Goal: Navigation & Orientation: Find specific page/section

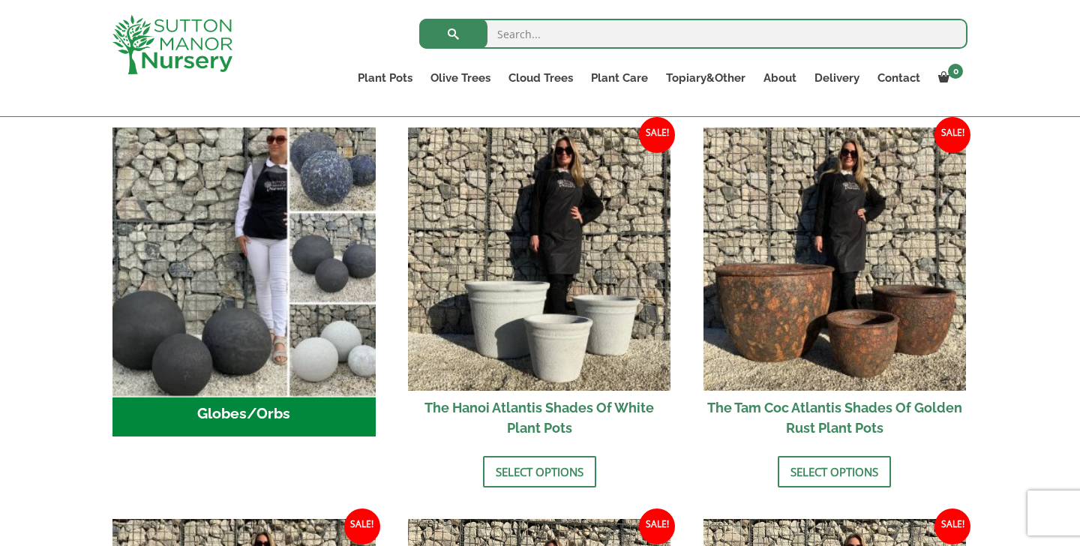
scroll to position [483, 0]
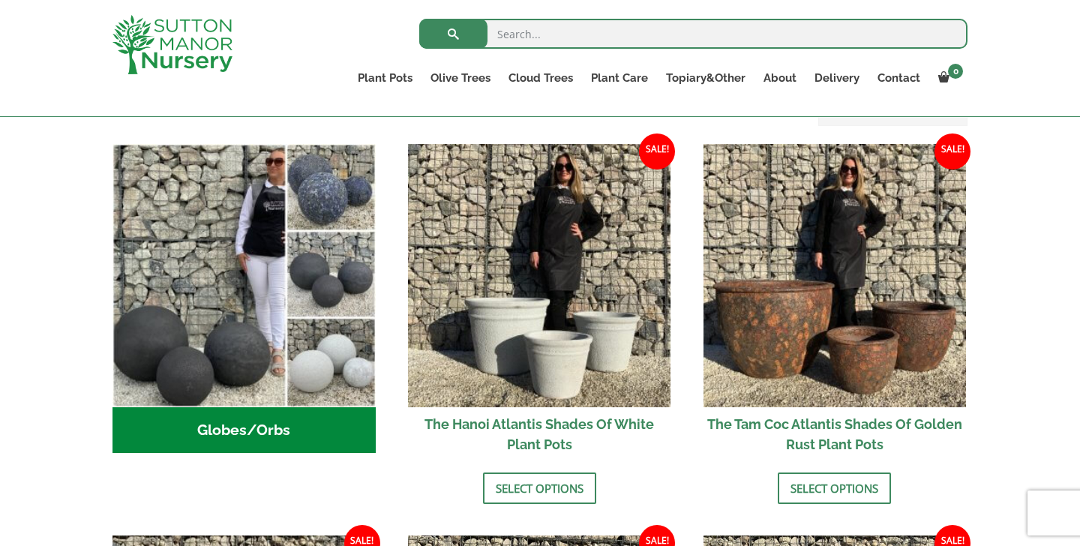
click at [693, 27] on input "search" at bounding box center [693, 34] width 548 height 30
type input "red robin"
click at [453, 34] on button "submit" at bounding box center [453, 34] width 68 height 30
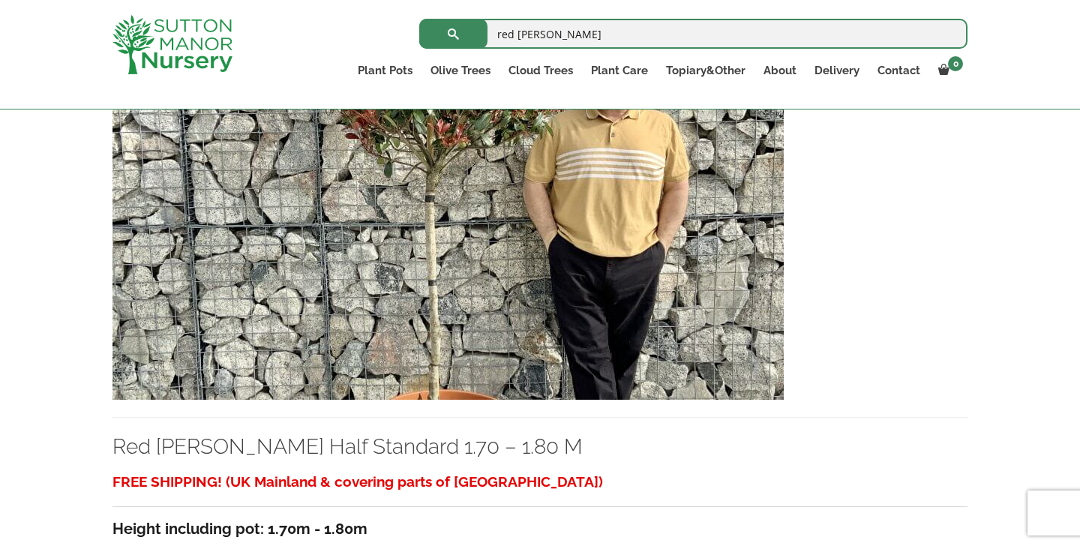
click at [510, 339] on img at bounding box center [449, 238] width 672 height 323
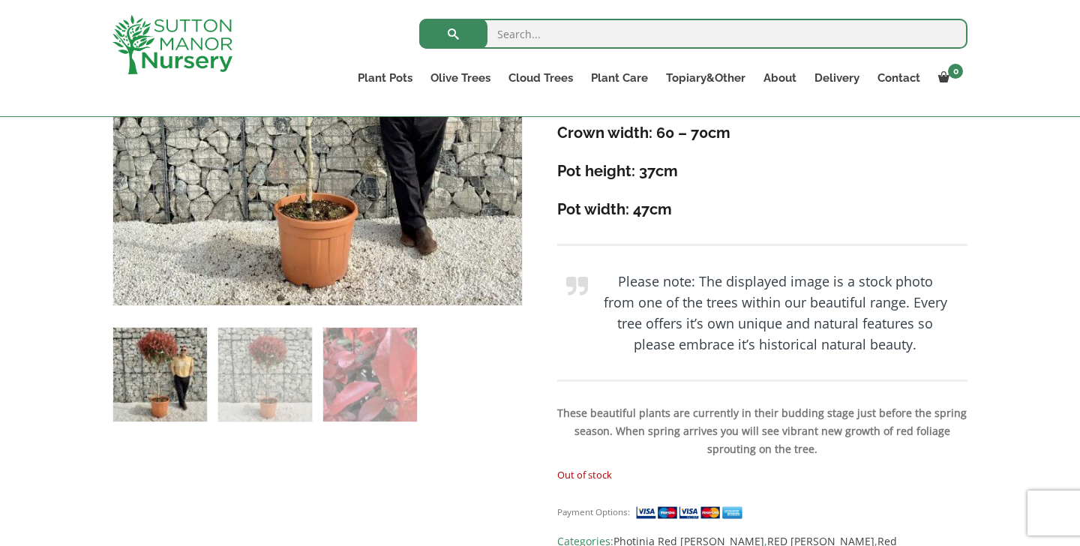
scroll to position [473, 0]
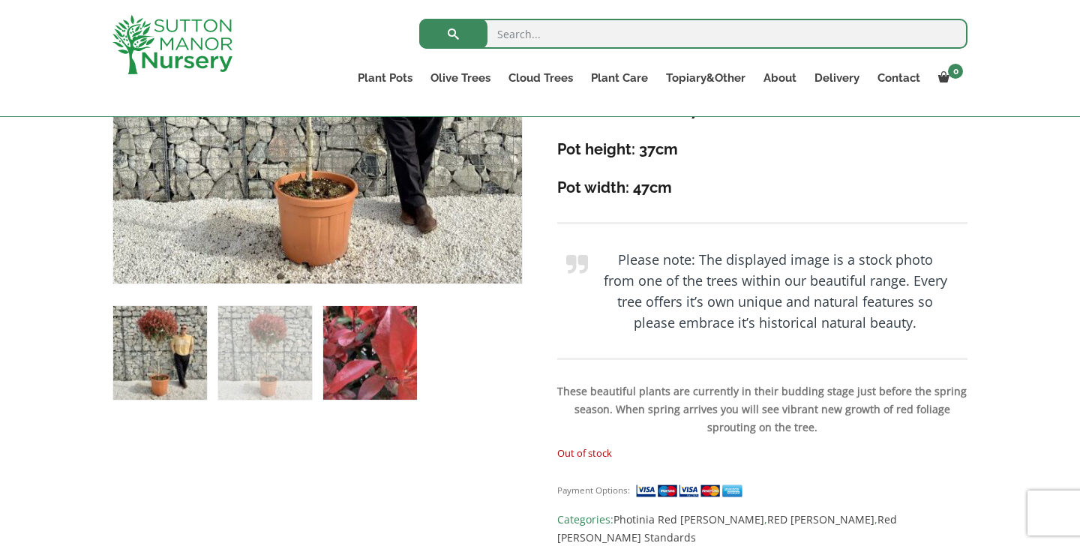
click at [389, 319] on img at bounding box center [370, 353] width 94 height 94
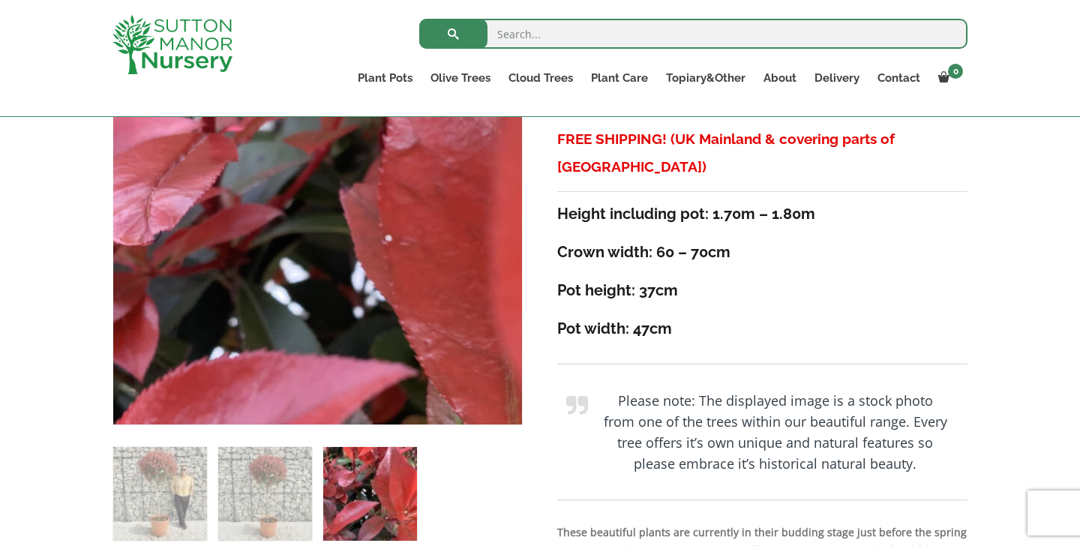
scroll to position [399, 0]
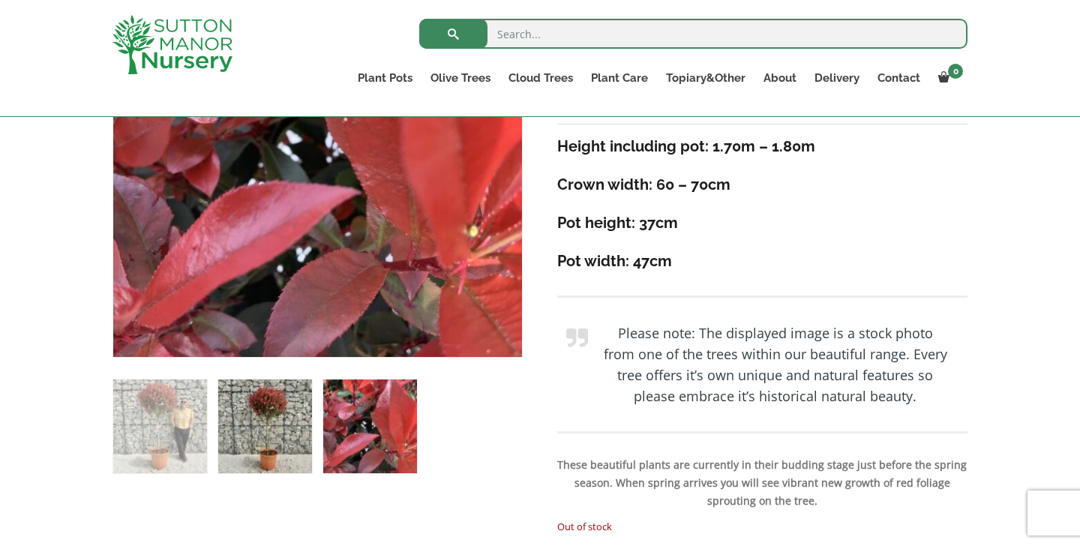
click at [245, 422] on img at bounding box center [265, 427] width 94 height 94
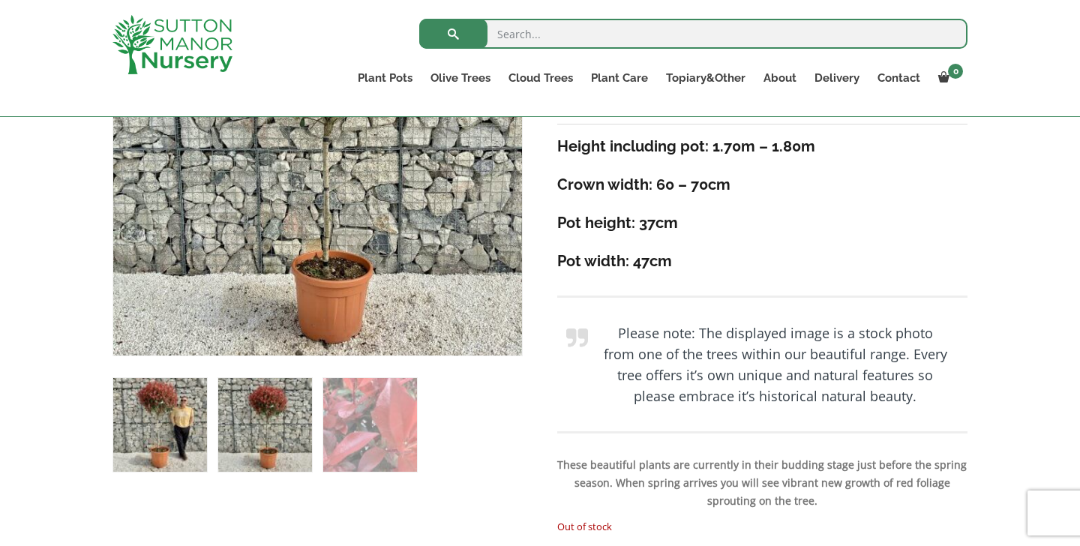
click at [190, 416] on img at bounding box center [160, 425] width 94 height 94
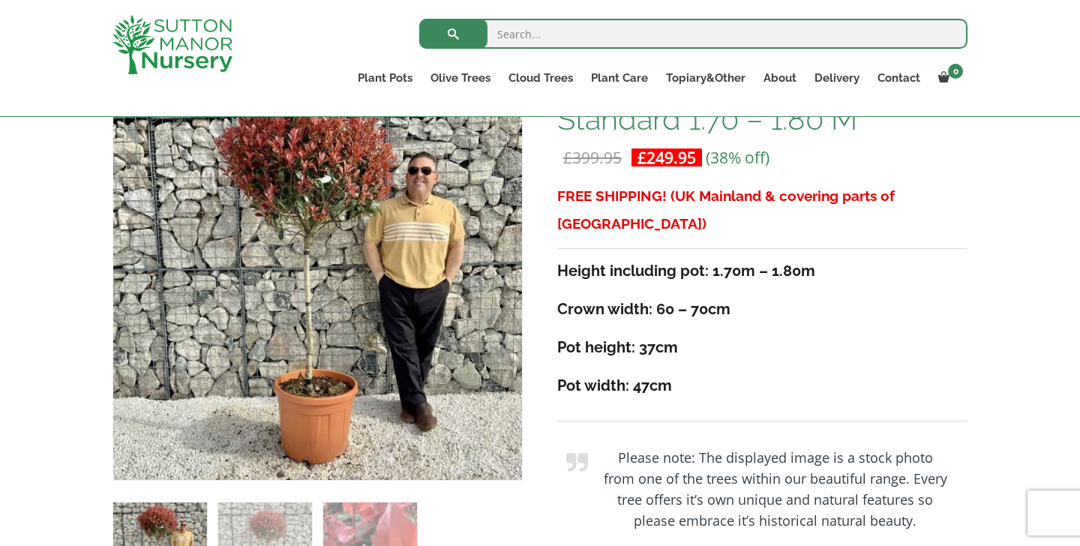
scroll to position [266, 0]
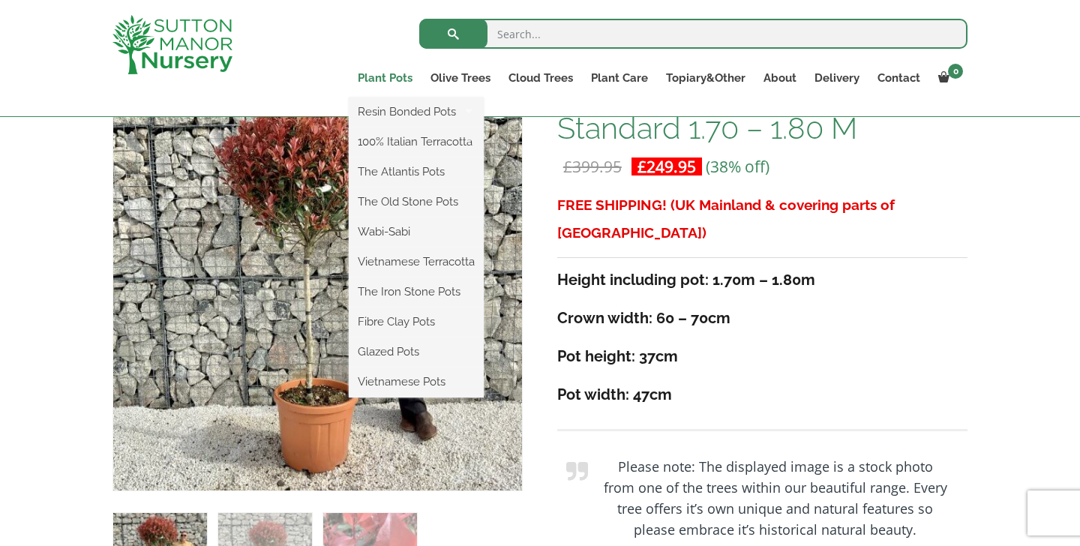
click at [392, 81] on link "Plant Pots" at bounding box center [385, 78] width 73 height 21
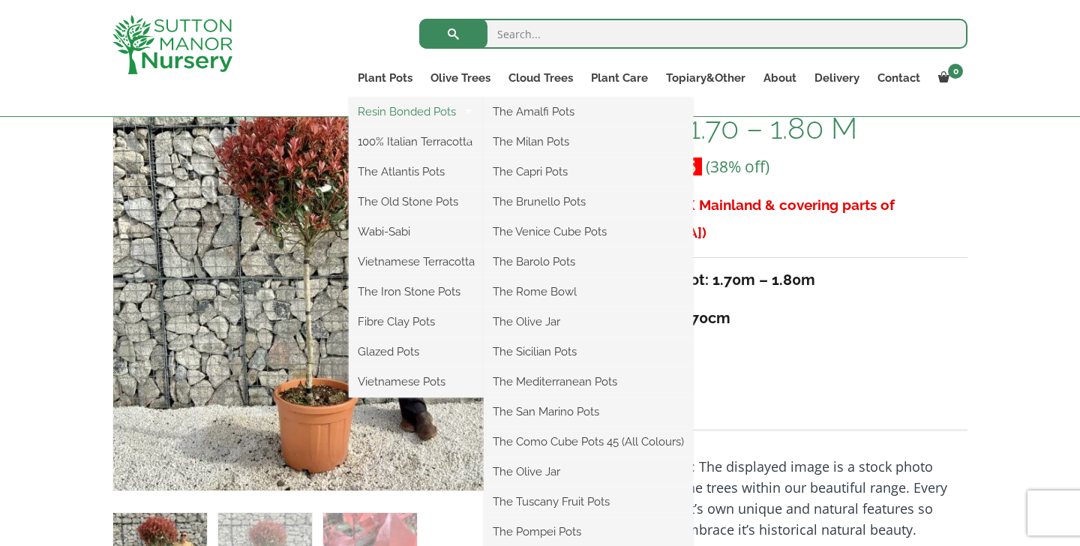
click at [375, 103] on link "Resin Bonded Pots" at bounding box center [416, 112] width 135 height 23
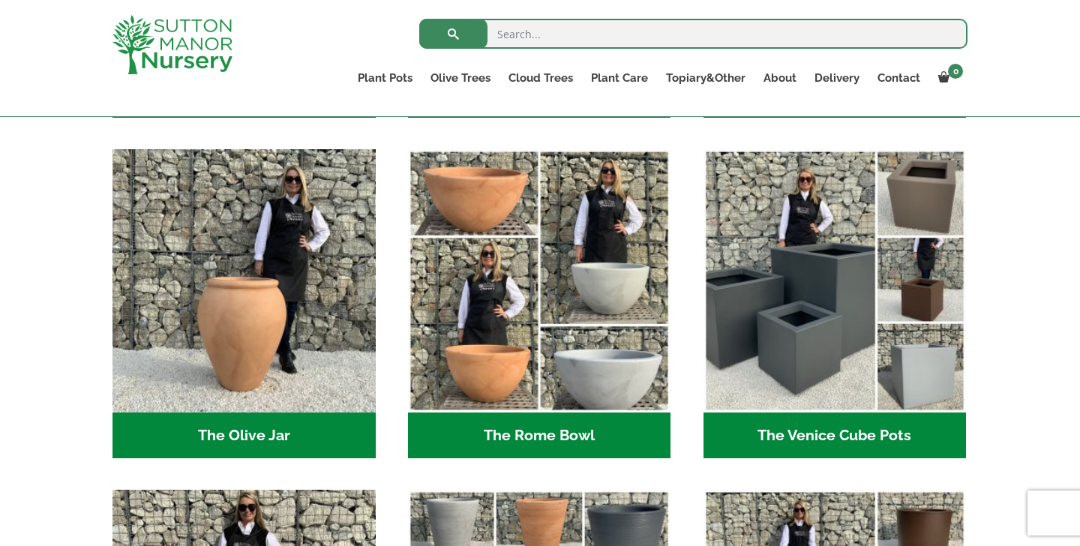
scroll to position [1402, 0]
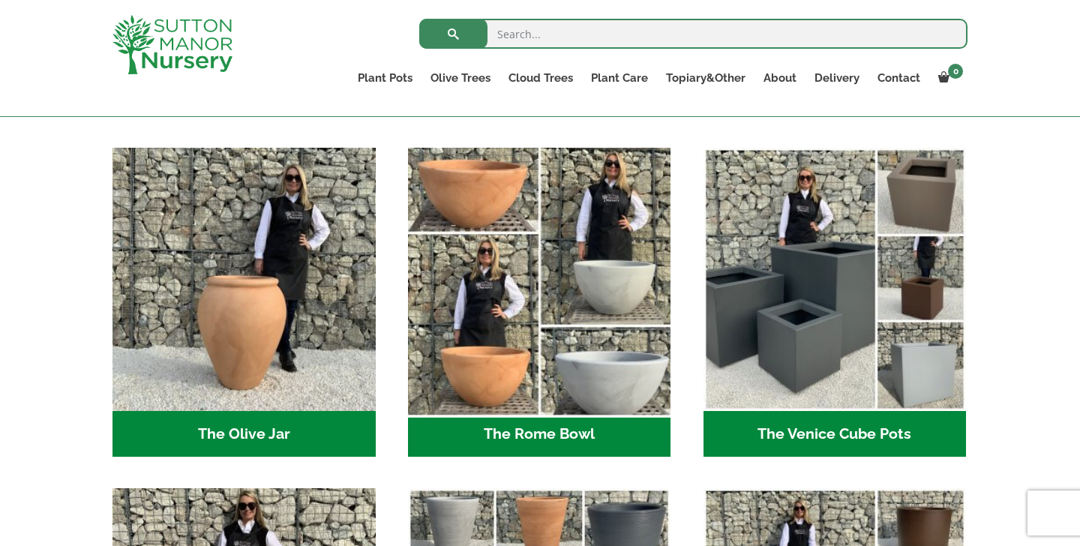
click at [477, 251] on img "Visit product category The Rome Bowl" at bounding box center [539, 280] width 276 height 276
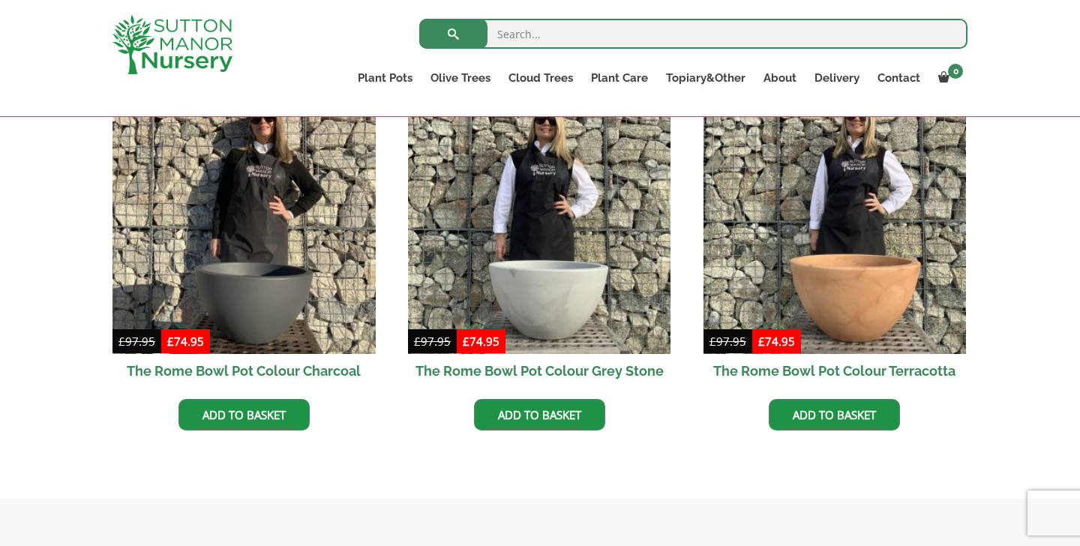
scroll to position [439, 0]
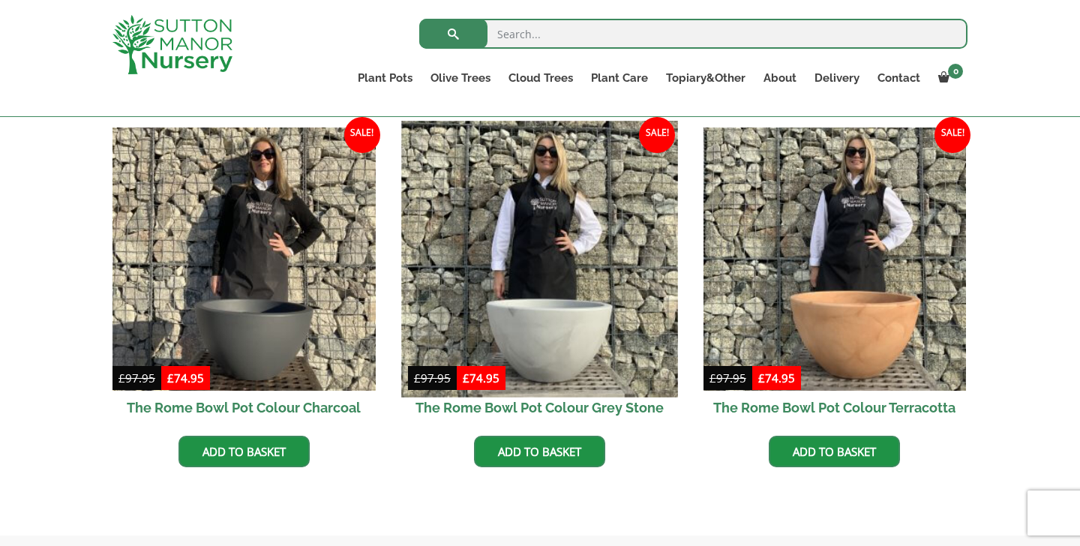
click at [410, 335] on img at bounding box center [539, 259] width 276 height 276
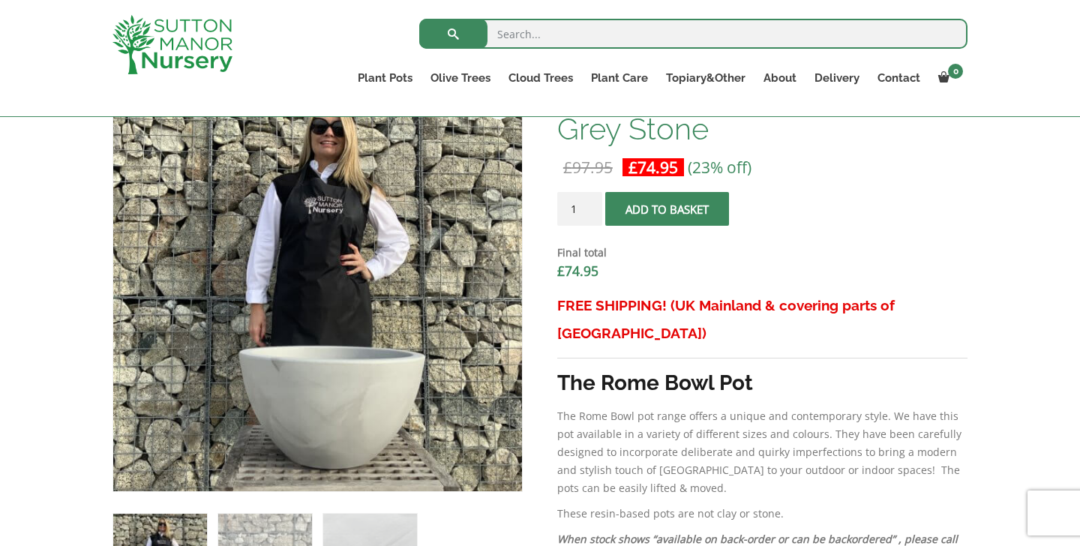
scroll to position [428, 0]
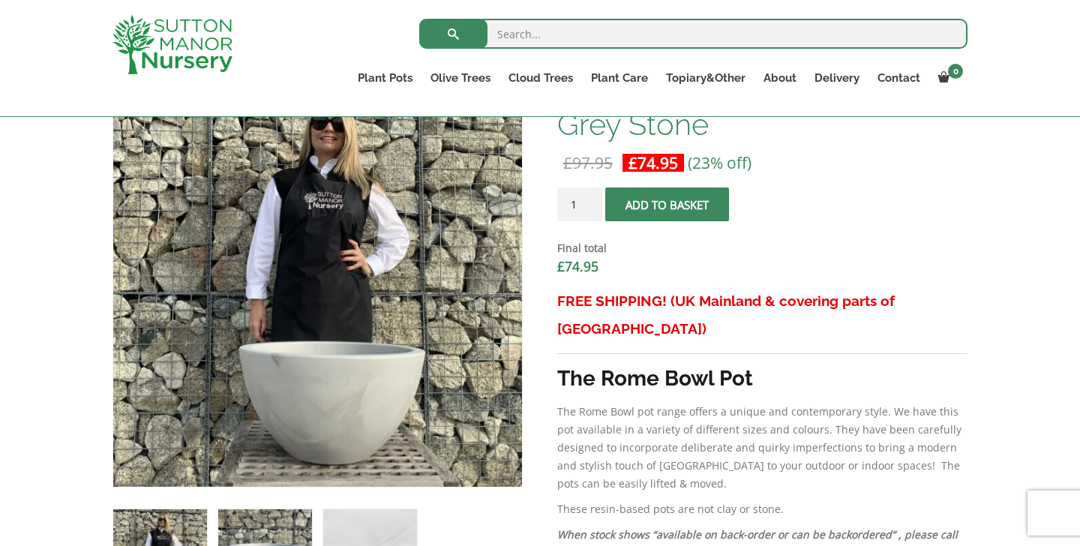
click at [281, 521] on img at bounding box center [265, 556] width 94 height 94
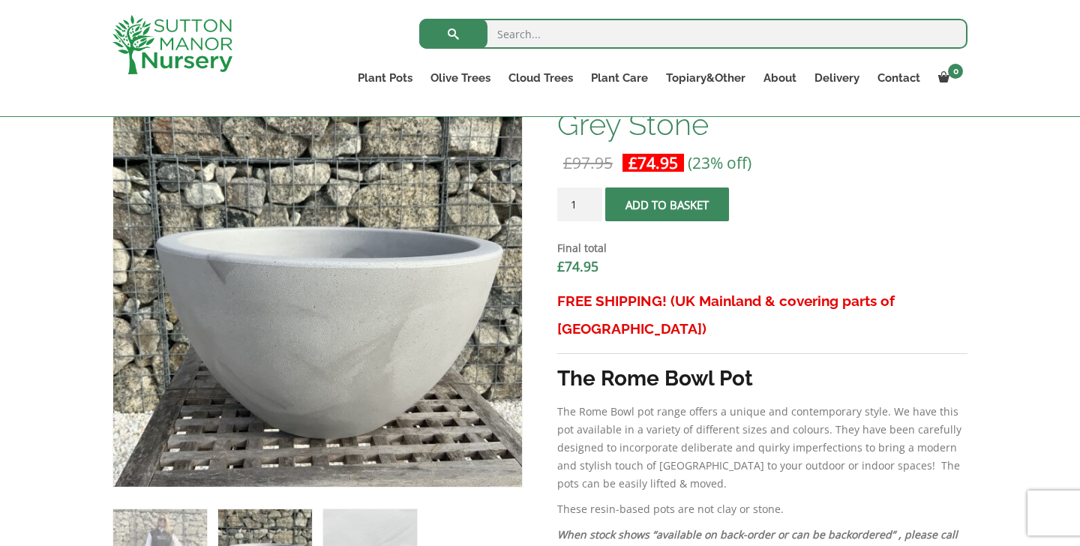
click at [206, 57] on img at bounding box center [173, 44] width 120 height 59
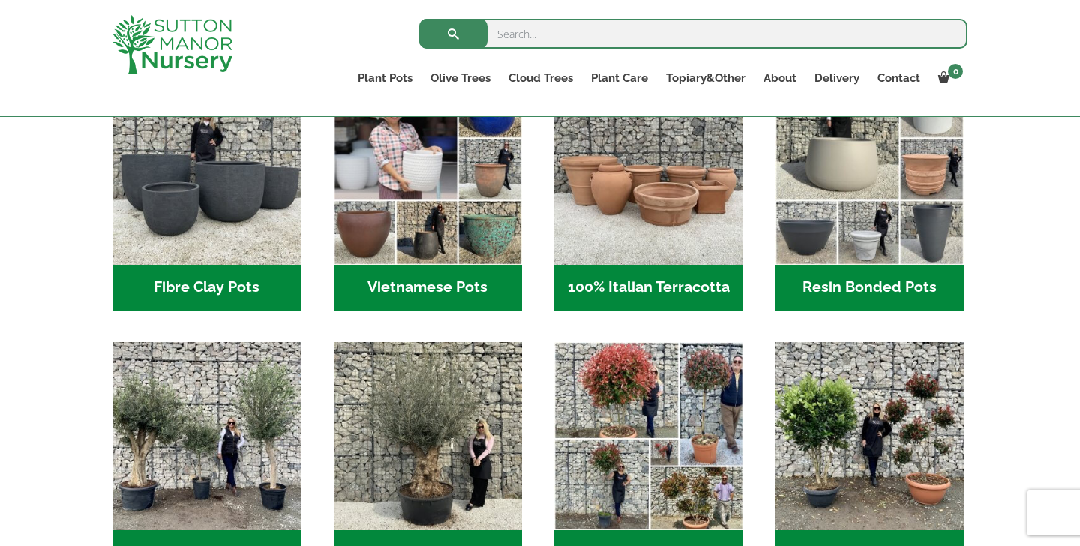
scroll to position [546, 0]
